Goal: Information Seeking & Learning: Find specific fact

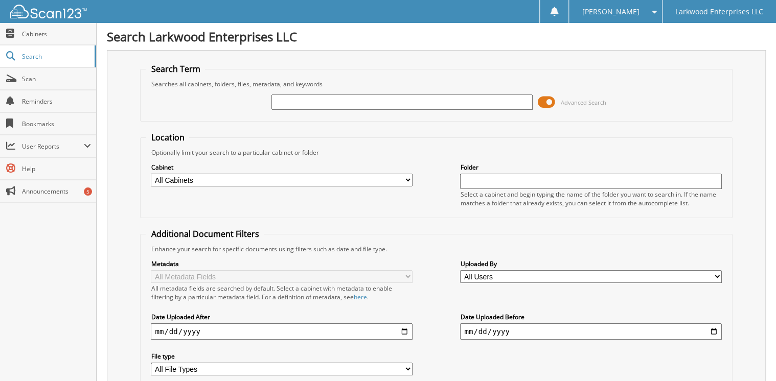
click at [289, 101] on input "text" at bounding box center [401, 102] width 261 height 15
type input "12190"
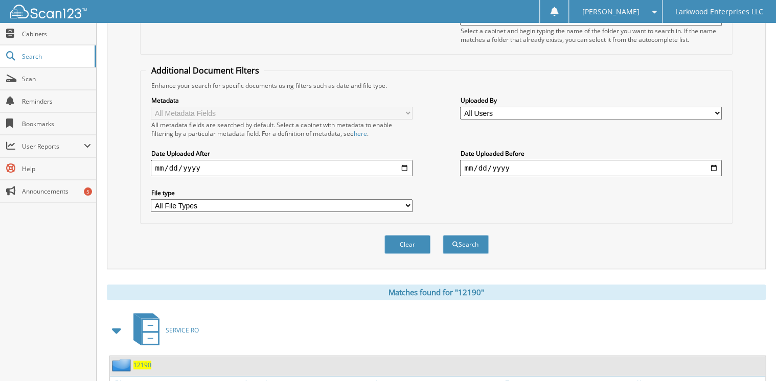
scroll to position [327, 0]
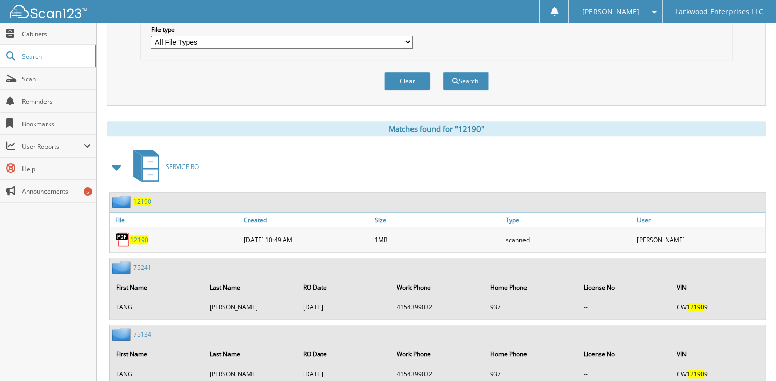
click at [142, 236] on span "12190" at bounding box center [139, 240] width 18 height 9
